Goal: Use online tool/utility: Utilize a website feature to perform a specific function

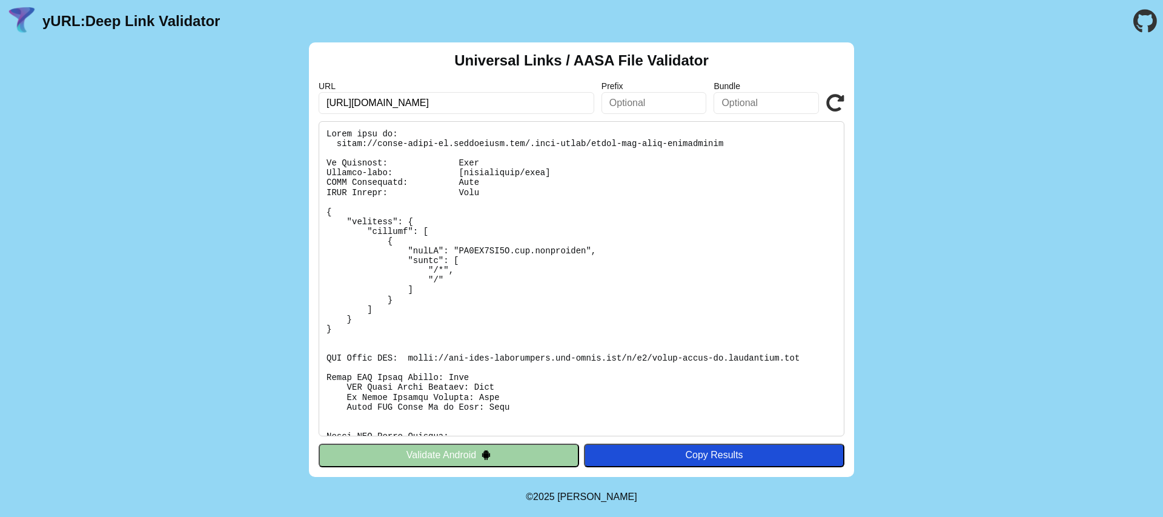
click at [531, 105] on input "[URL][DOMAIN_NAME]" at bounding box center [457, 103] width 276 height 22
paste input "text"
type input "[URL][DOMAIN_NAME]"
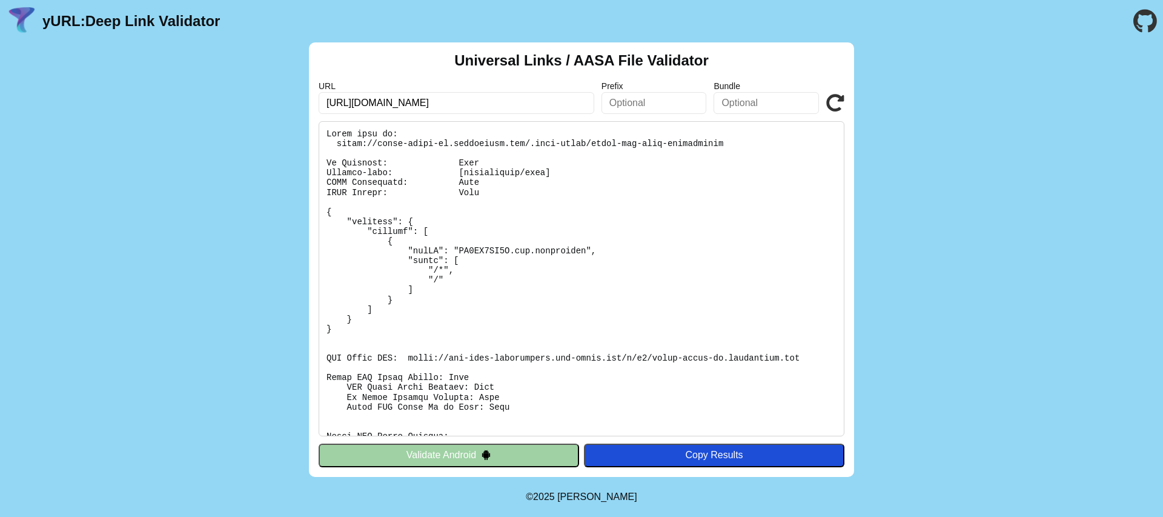
click at [732, 151] on pre at bounding box center [582, 278] width 526 height 315
click at [428, 451] on button "Validate Android" at bounding box center [449, 454] width 260 height 23
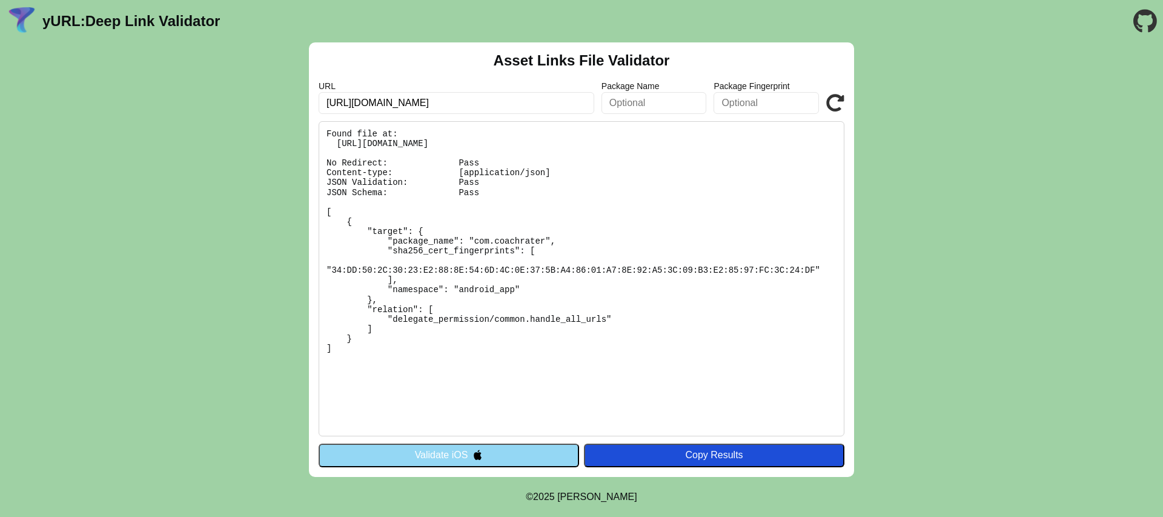
click at [463, 458] on button "Validate iOS" at bounding box center [449, 454] width 260 height 23
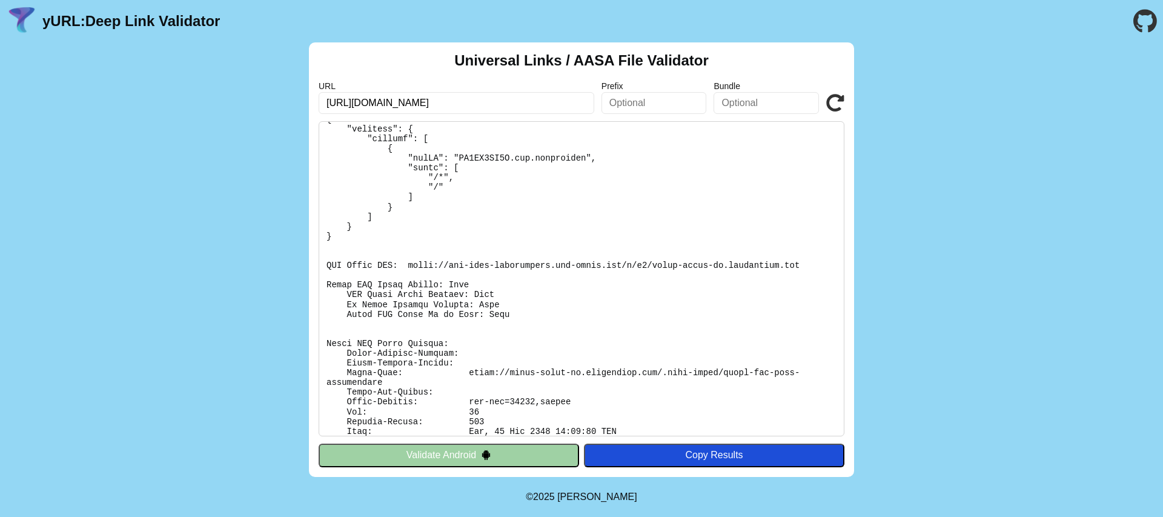
scroll to position [149, 0]
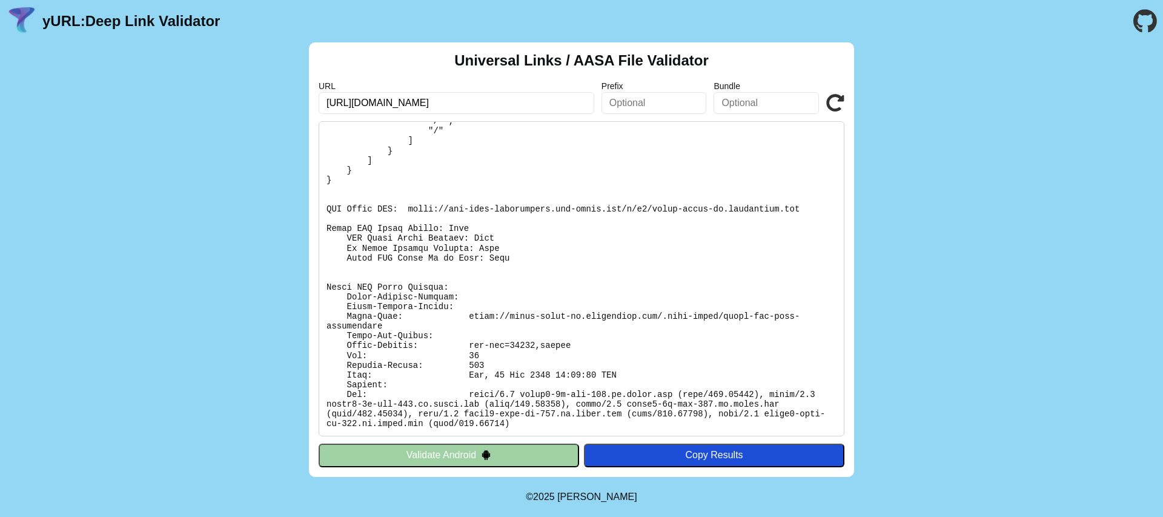
click at [437, 453] on button "Validate Android" at bounding box center [449, 454] width 260 height 23
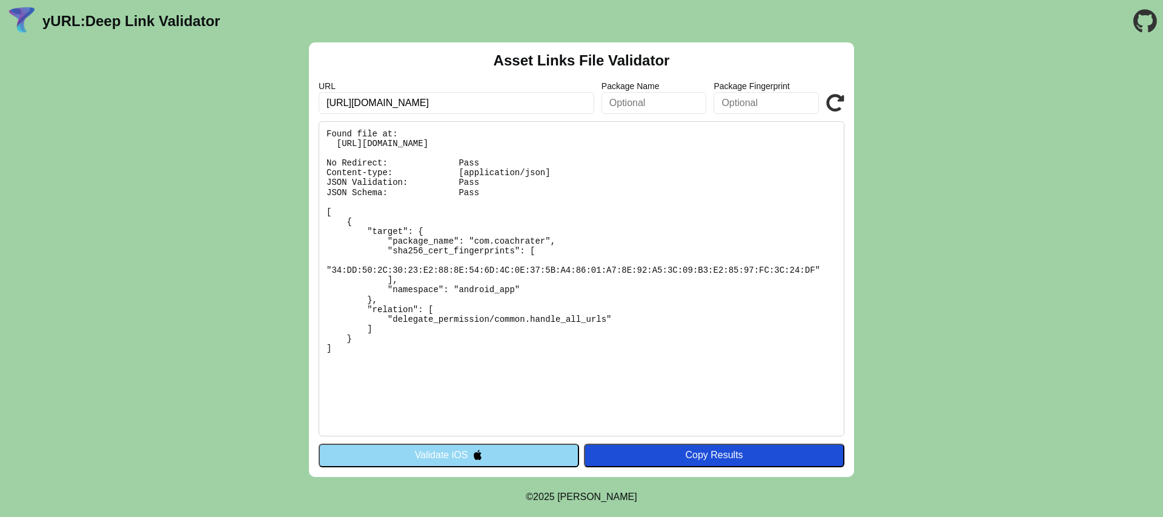
click at [416, 448] on button "Validate iOS" at bounding box center [449, 454] width 260 height 23
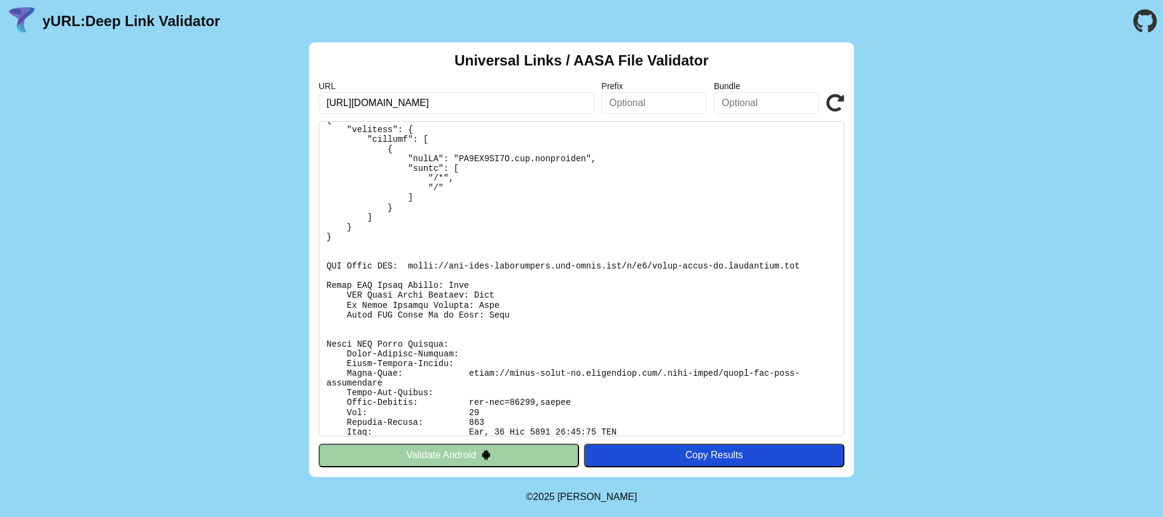
scroll to position [149, 0]
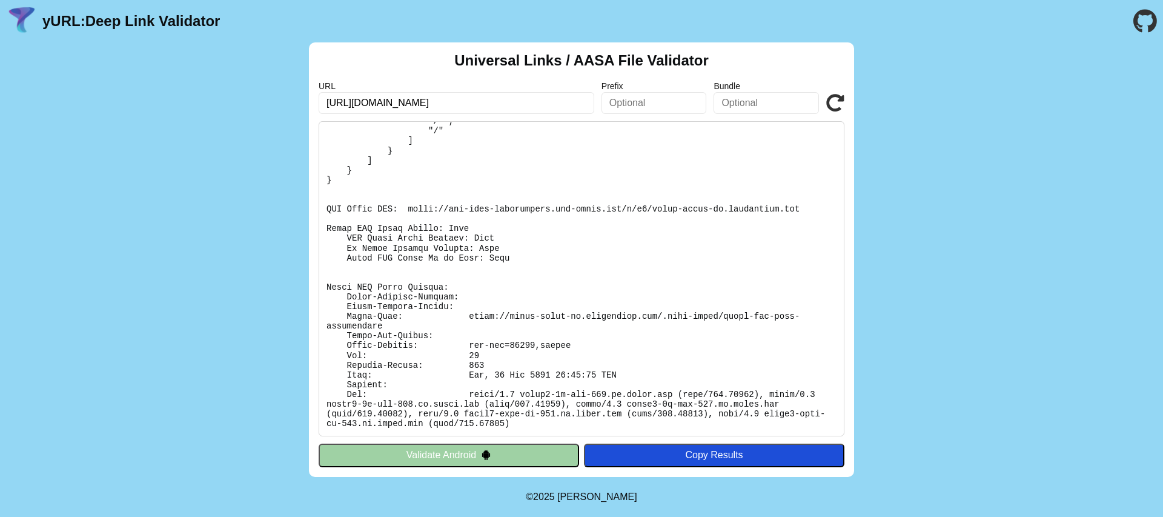
click at [520, 103] on input "[URL][DOMAIN_NAME]" at bounding box center [457, 103] width 276 height 22
paste input "baurow-staging"
click at [520, 103] on input "[URL][DOMAIN_NAME]" at bounding box center [457, 103] width 276 height 22
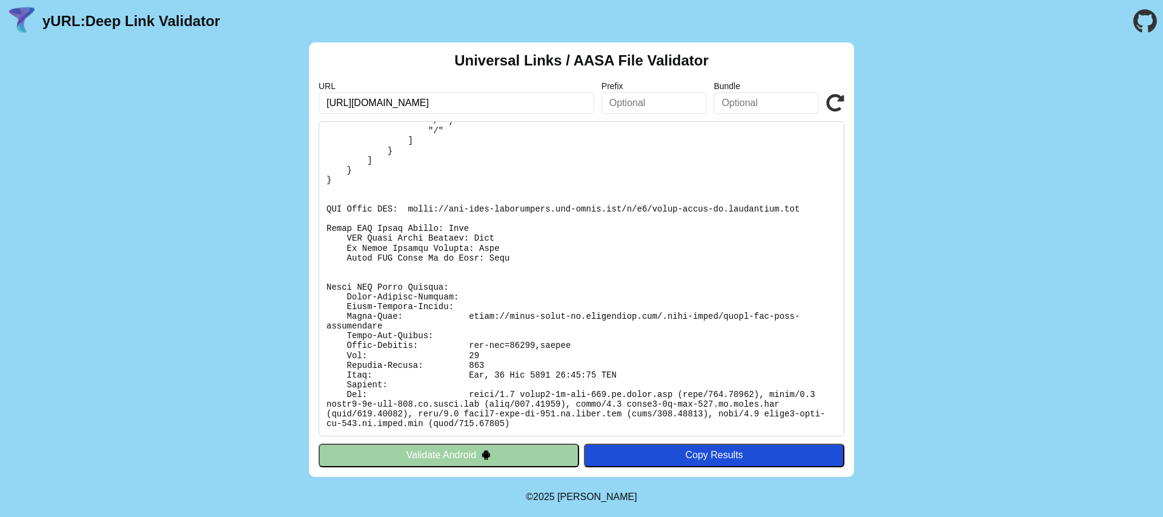
drag, startPoint x: 529, startPoint y: 99, endPoint x: 362, endPoint y: 106, distance: 167.3
click at [355, 106] on input "[URL][DOMAIN_NAME]" at bounding box center [457, 103] width 276 height 22
paste input "baurow-staging"
type input "[URL][DOMAIN_NAME]"
click at [496, 455] on button "Validate Android" at bounding box center [449, 454] width 260 height 23
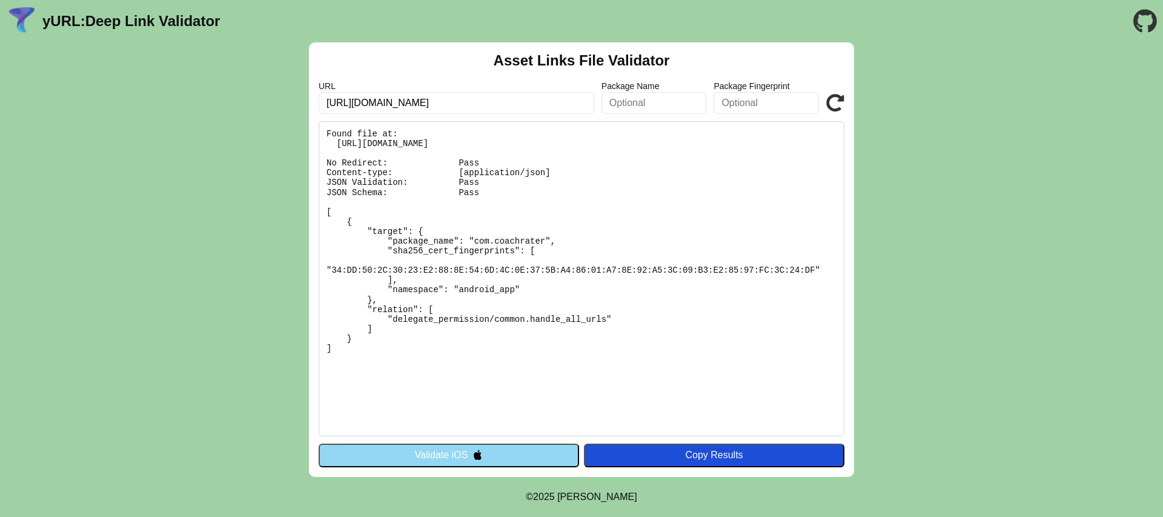
click at [493, 455] on button "Validate iOS" at bounding box center [449, 454] width 260 height 23
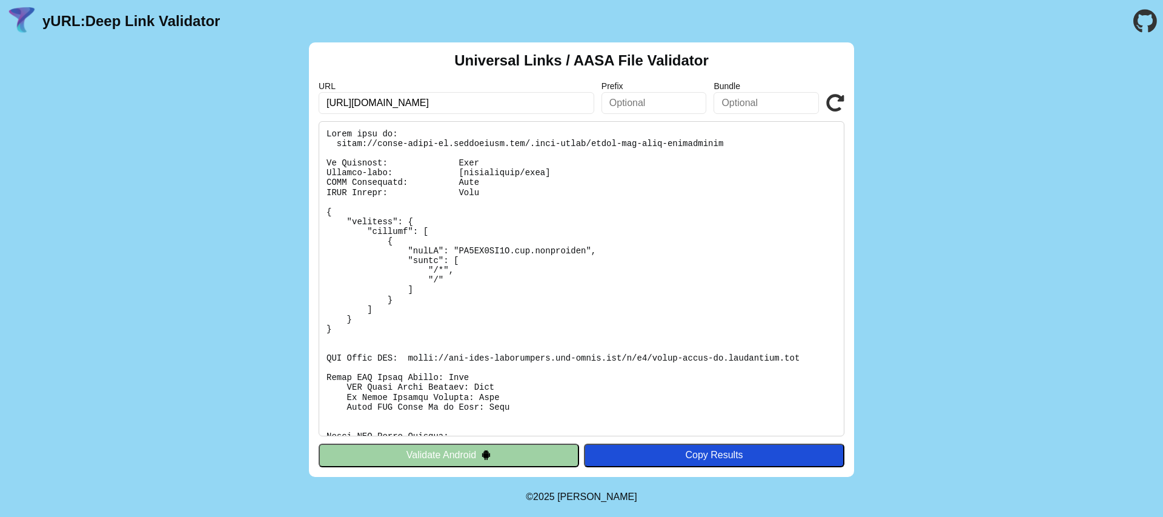
click at [499, 103] on input "[URL][DOMAIN_NAME]" at bounding box center [457, 103] width 276 height 22
drag, startPoint x: 519, startPoint y: 105, endPoint x: 356, endPoint y: 103, distance: 163.6
click at [356, 103] on input "[URL][DOMAIN_NAME]" at bounding box center [457, 103] width 276 height 22
paste input "baurow-staging"
type input "https://baurow-staging.codiantdev.com"
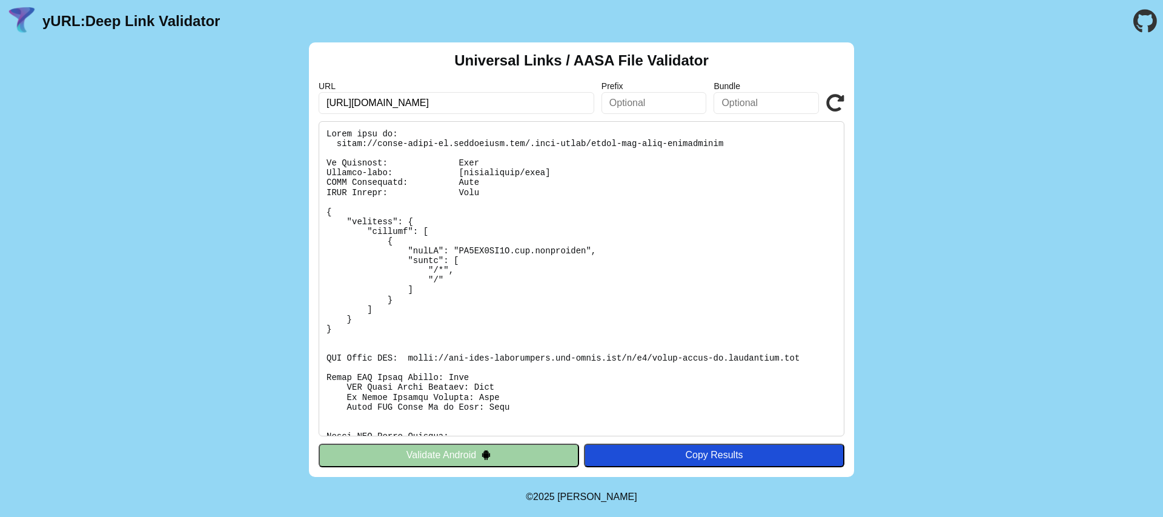
click at [431, 454] on button "Validate Android" at bounding box center [449, 454] width 260 height 23
click at [503, 100] on input "[URL][DOMAIN_NAME]" at bounding box center [457, 103] width 276 height 22
drag, startPoint x: 503, startPoint y: 102, endPoint x: 357, endPoint y: 101, distance: 146.6
click at [356, 101] on input "[URL][DOMAIN_NAME]" at bounding box center [457, 103] width 276 height 22
paste input "baurow-staging"
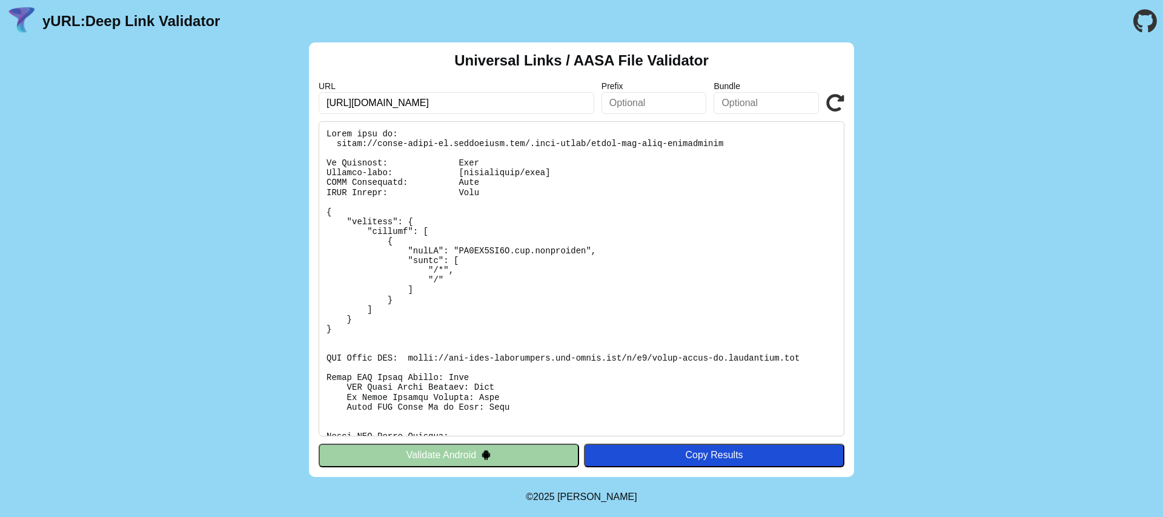
type input "https://baurow-staging.codiantdev.com"
click at [440, 457] on button "Validate Android" at bounding box center [449, 454] width 260 height 23
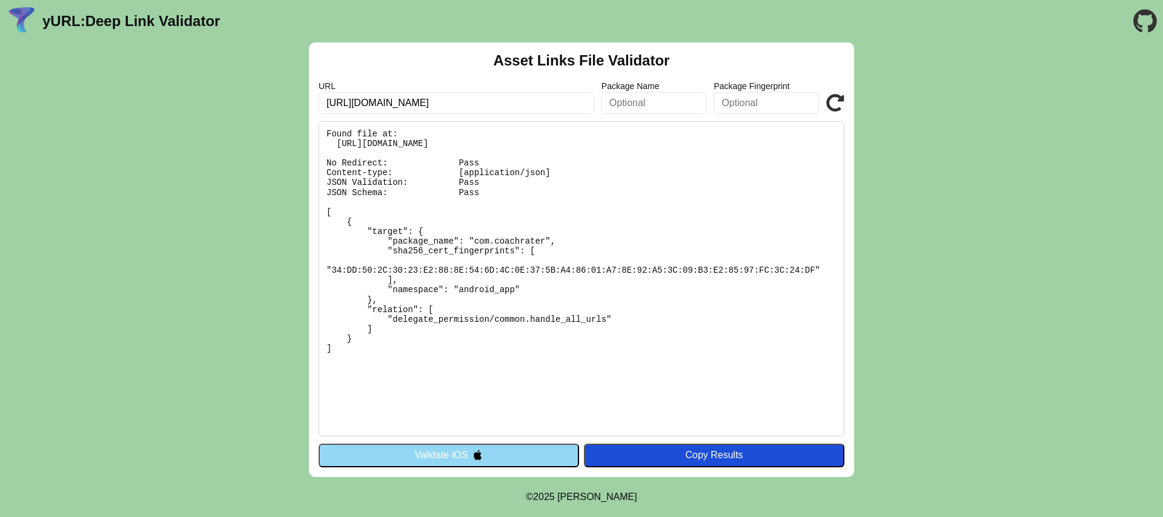
drag, startPoint x: 508, startPoint y: 101, endPoint x: 356, endPoint y: 101, distance: 151.4
click at [356, 101] on input "[URL][DOMAIN_NAME]" at bounding box center [457, 103] width 276 height 22
paste input "baurow-staging"
type input "[URL][DOMAIN_NAME]"
click at [463, 454] on button "Validate iOS" at bounding box center [449, 454] width 260 height 23
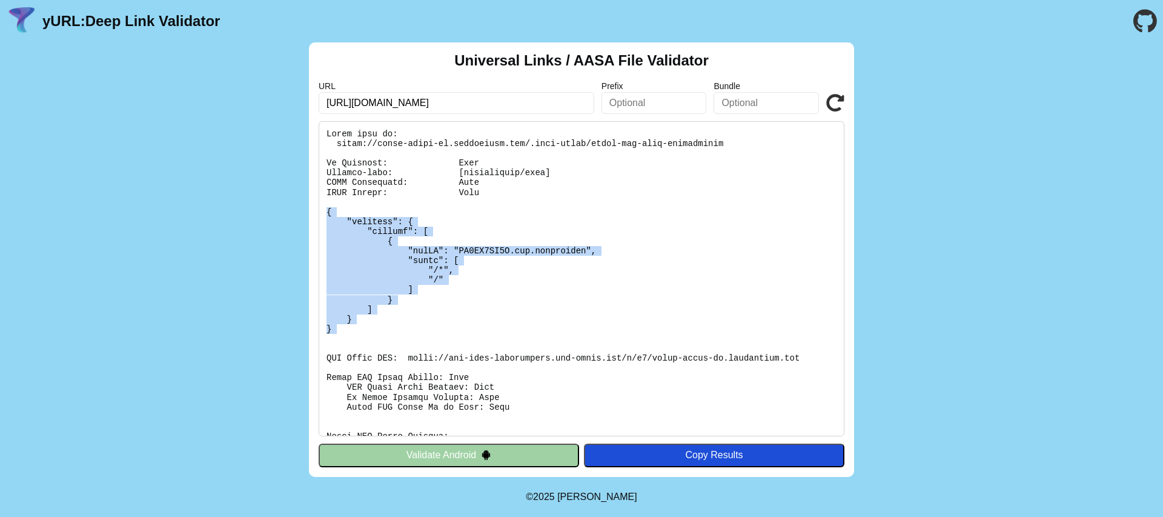
drag, startPoint x: 337, startPoint y: 334, endPoint x: 316, endPoint y: 214, distance: 121.3
click at [316, 214] on div "Universal Links / AASA File Validator URL [URL][DOMAIN_NAME] Prefix Bundle Vali…" at bounding box center [581, 259] width 545 height 434
click at [523, 231] on pre at bounding box center [582, 278] width 526 height 315
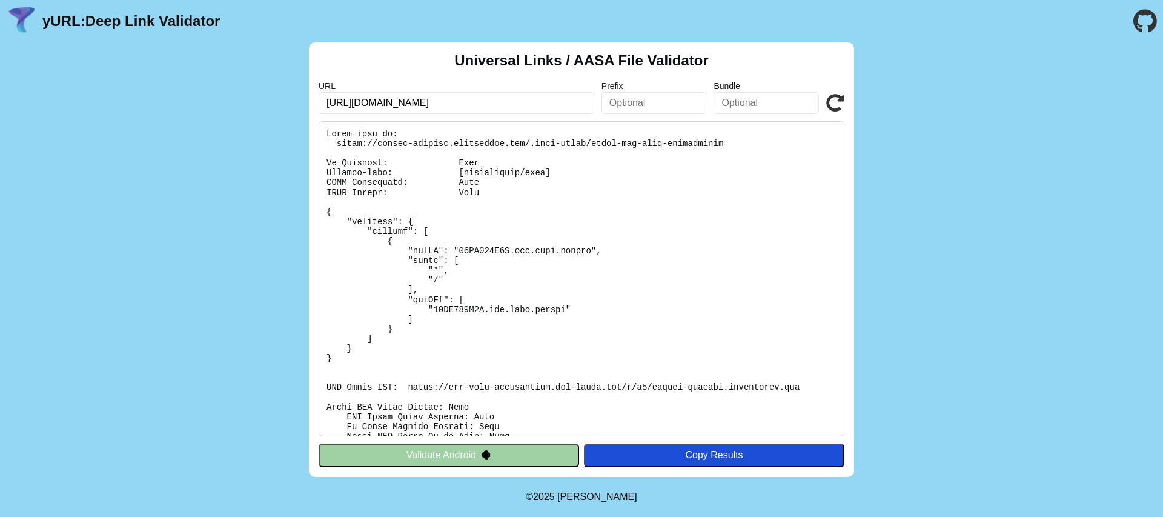
click at [447, 451] on button "Validate Android" at bounding box center [449, 454] width 260 height 23
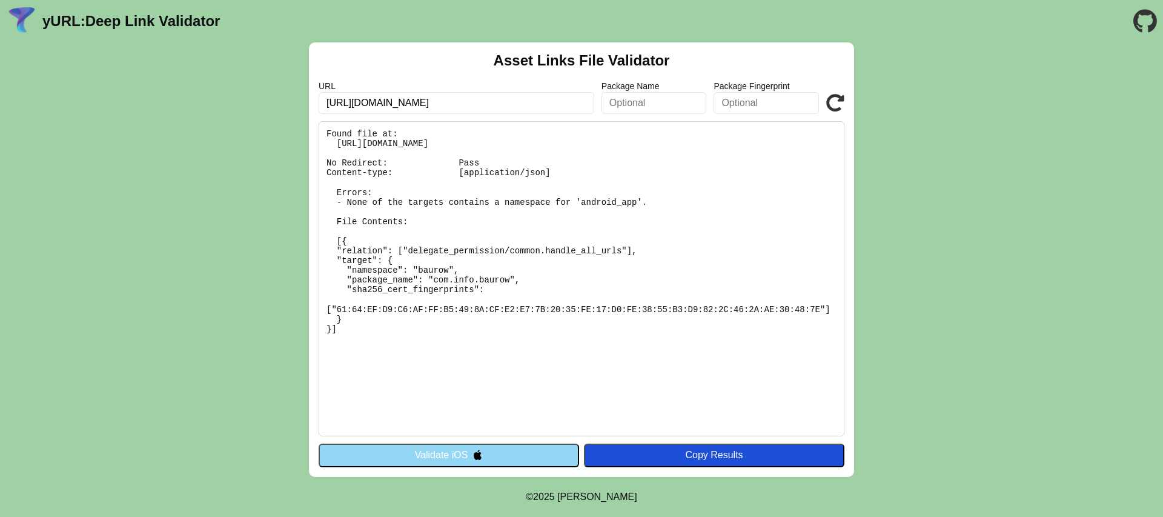
click at [447, 451] on button "Validate iOS" at bounding box center [449, 454] width 260 height 23
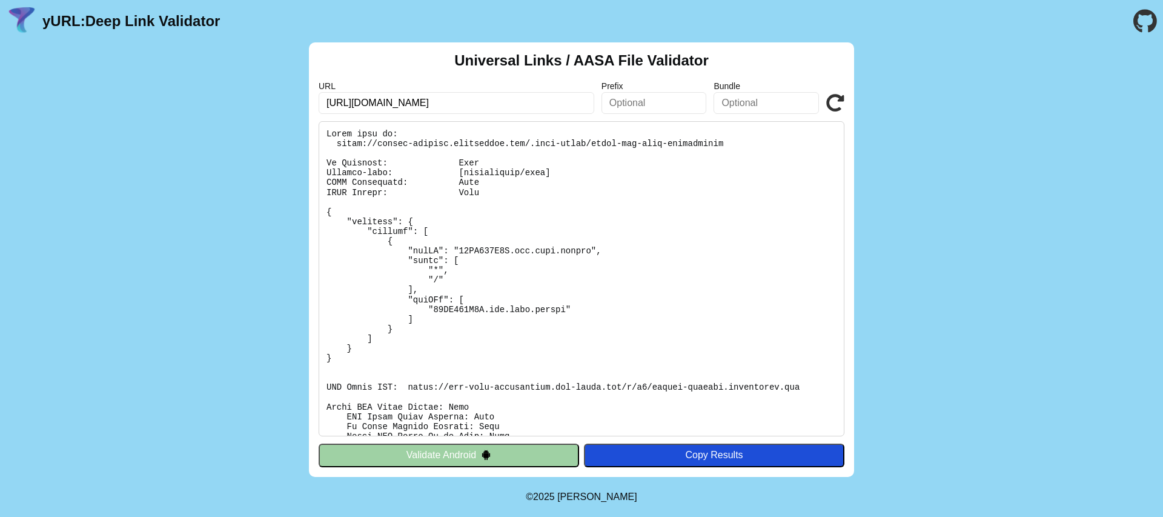
click at [517, 102] on input "https://baurow-staging.codiantdev.com" at bounding box center [457, 103] width 276 height 22
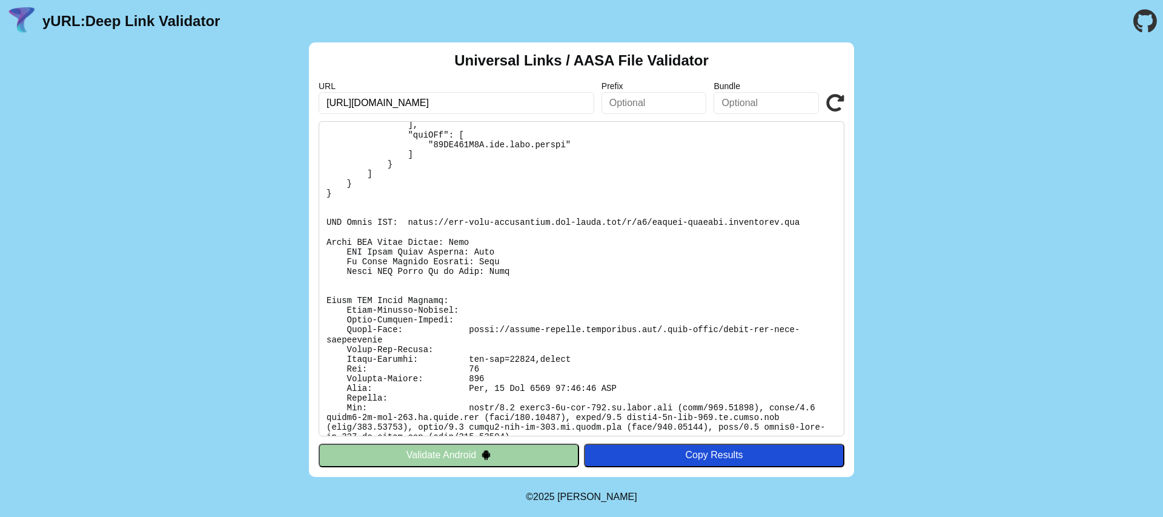
scroll to position [179, 0]
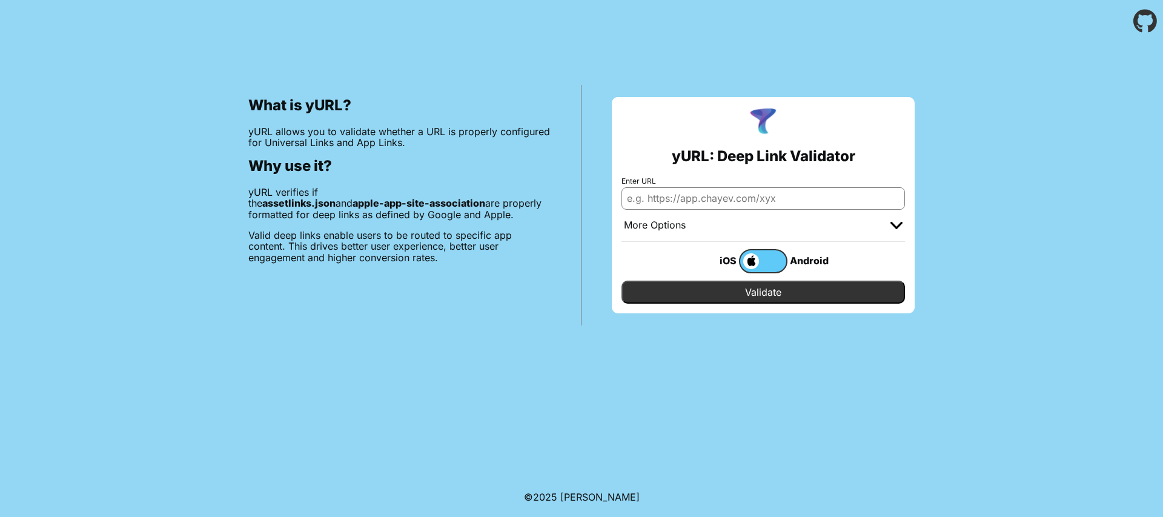
click at [752, 261] on span at bounding box center [749, 261] width 19 height 16
click at [0, 0] on input "checkbox" at bounding box center [0, 0] width 0 height 0
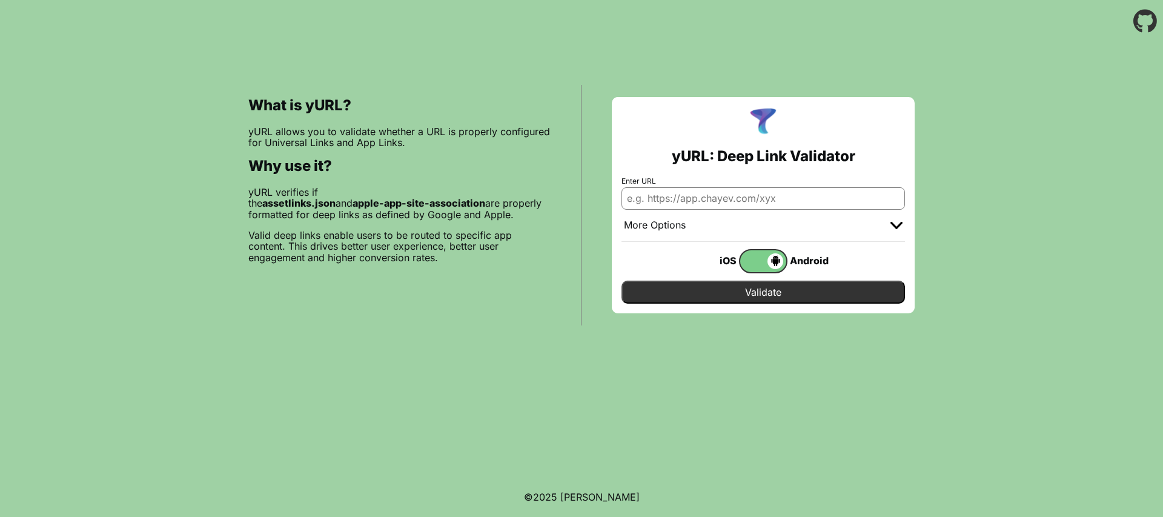
click at [766, 260] on span at bounding box center [761, 261] width 43 height 16
click at [0, 0] on input "checkbox" at bounding box center [0, 0] width 0 height 0
